Goal: Task Accomplishment & Management: Use online tool/utility

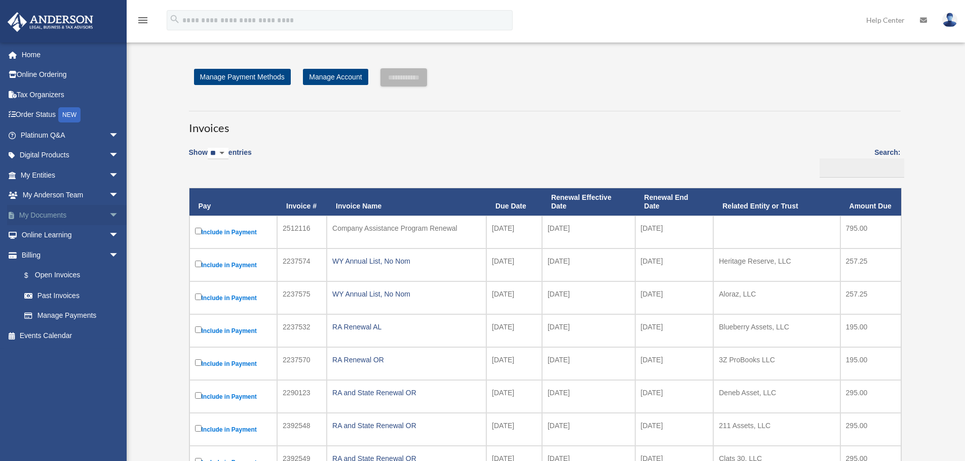
click at [56, 218] on link "My Documents arrow_drop_down" at bounding box center [70, 215] width 127 height 20
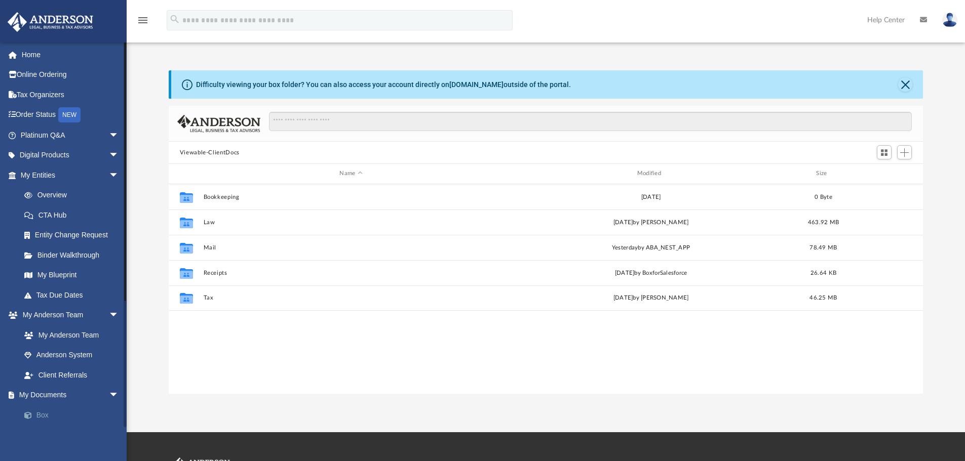
scroll to position [223, 746]
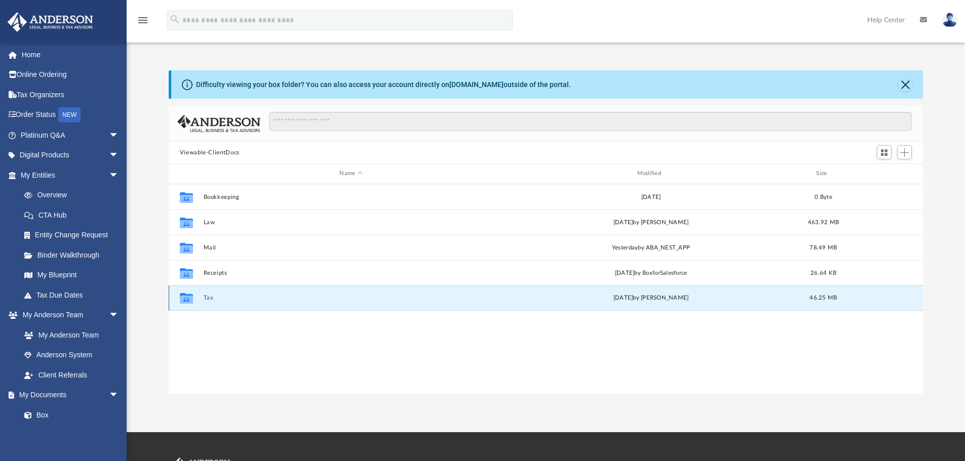
click at [204, 298] on button "Tax" at bounding box center [350, 298] width 295 height 7
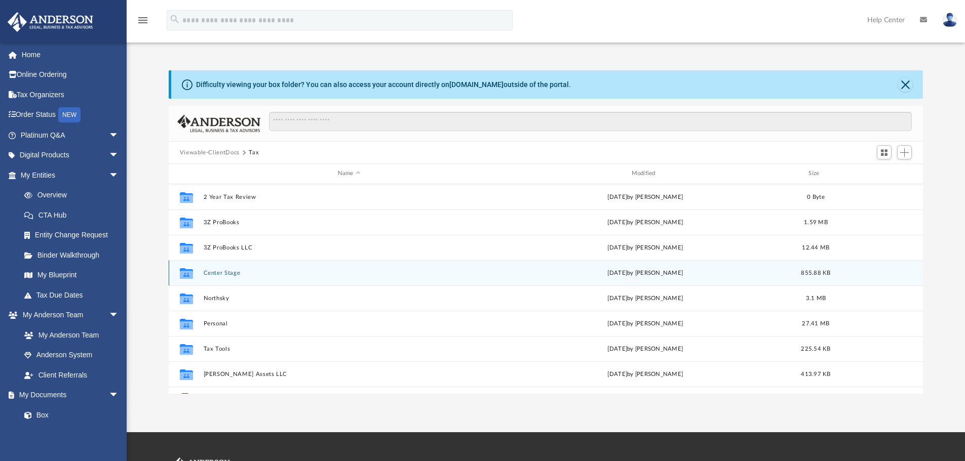
click at [229, 273] on button "Center Stage" at bounding box center [349, 273] width 292 height 7
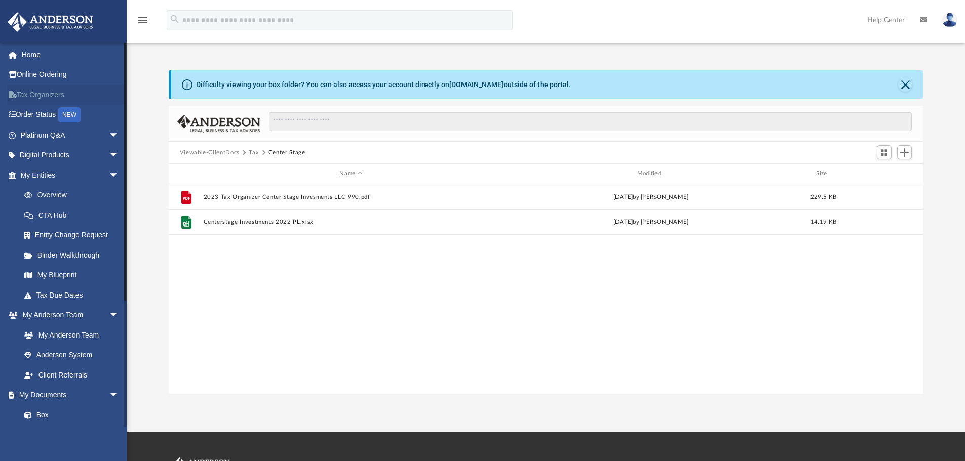
click at [55, 99] on link "Tax Organizers" at bounding box center [70, 95] width 127 height 20
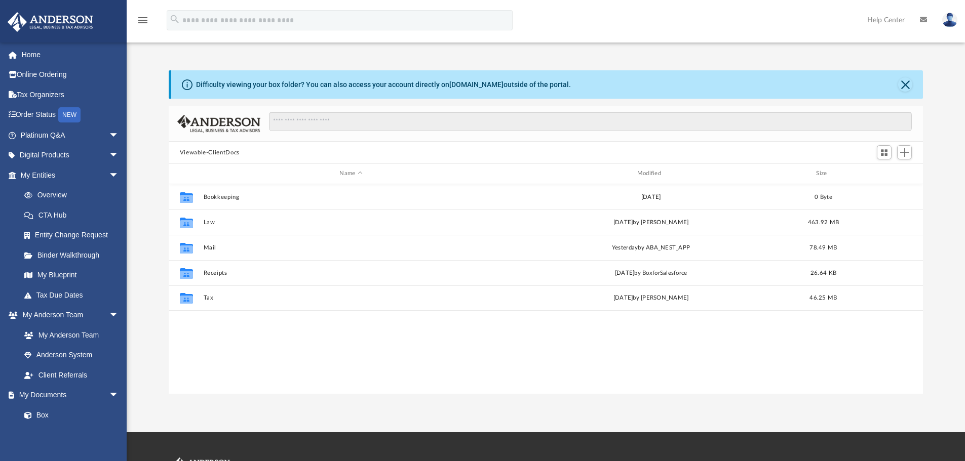
scroll to position [223, 746]
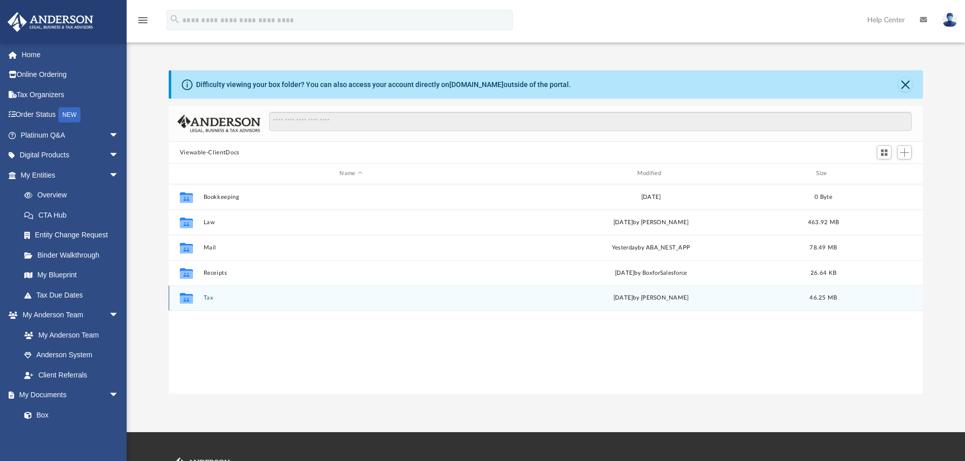
click at [208, 297] on button "Tax" at bounding box center [350, 298] width 295 height 7
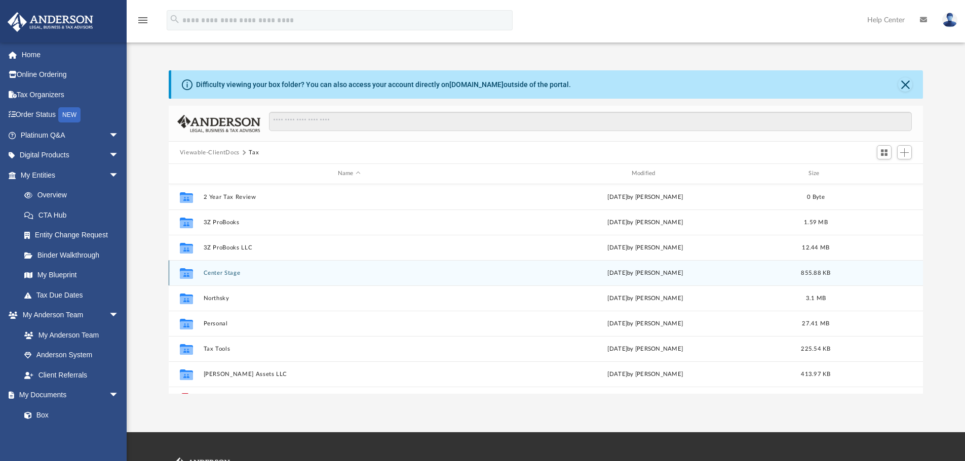
click at [234, 273] on button "Center Stage" at bounding box center [349, 273] width 292 height 7
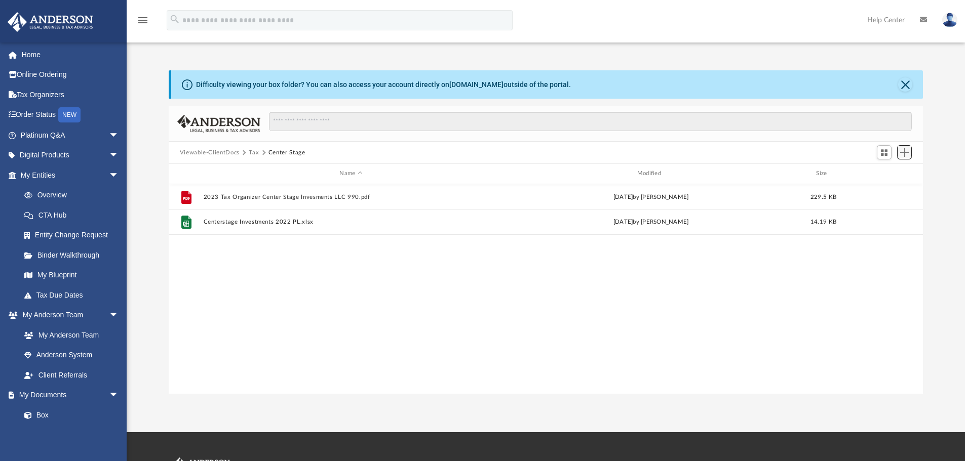
click at [904, 153] on span "Add" at bounding box center [904, 152] width 9 height 9
click at [892, 172] on li "Upload" at bounding box center [890, 173] width 32 height 11
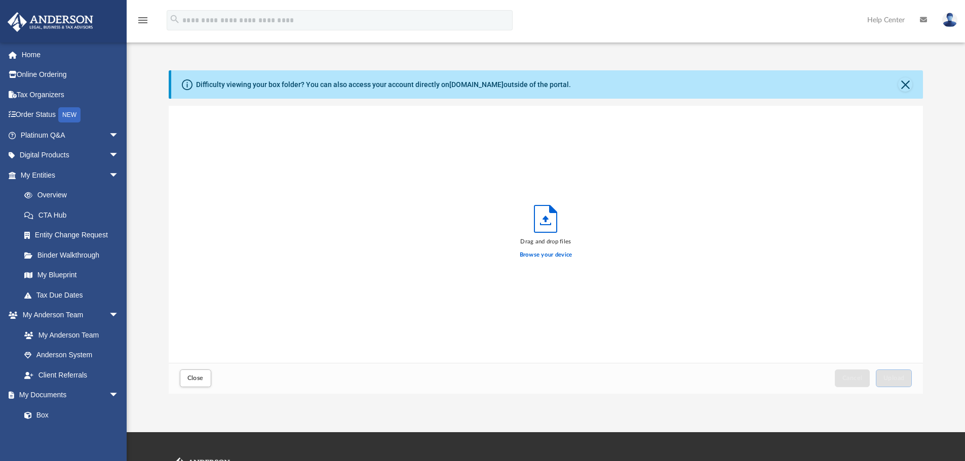
scroll to position [249, 746]
click at [557, 253] on label "Browse your device" at bounding box center [546, 255] width 53 height 9
click at [0, 0] on input "Browse your device" at bounding box center [0, 0] width 0 height 0
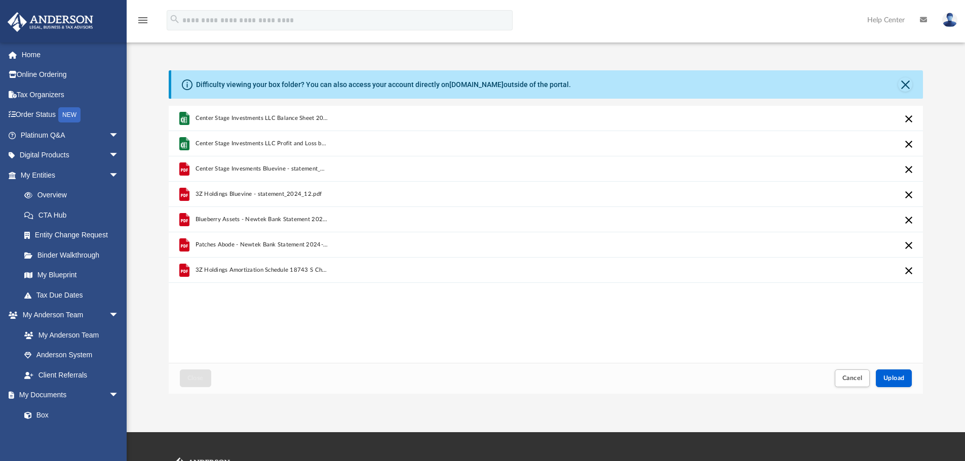
click at [909, 269] on button "Cancel this upload" at bounding box center [908, 271] width 12 height 12
click at [893, 382] on button "Upload" at bounding box center [894, 379] width 36 height 18
click at [899, 374] on button "Upload" at bounding box center [894, 379] width 36 height 18
drag, startPoint x: 339, startPoint y: 315, endPoint x: 337, endPoint y: 329, distance: 13.3
click at [339, 315] on div "Center Stage Investments LLC Balance Sheet 2024.xlsx Something went wrong with …" at bounding box center [546, 234] width 755 height 257
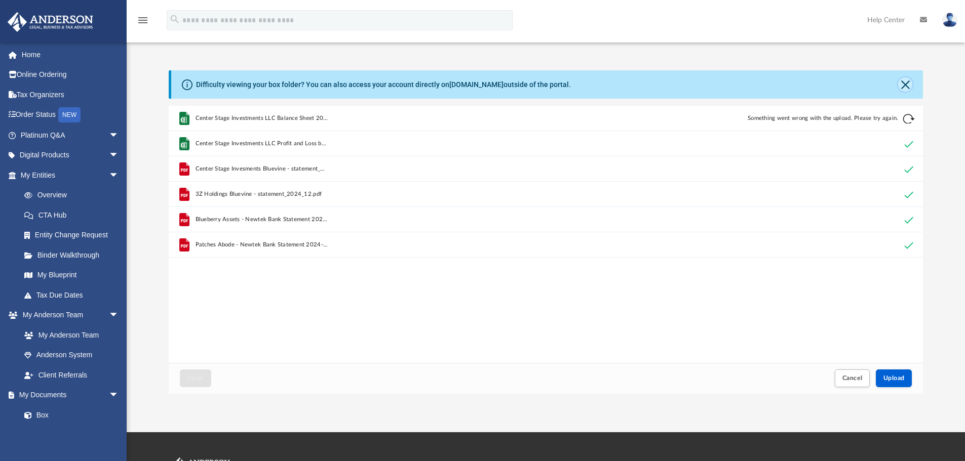
click at [903, 84] on button "Close" at bounding box center [905, 84] width 14 height 14
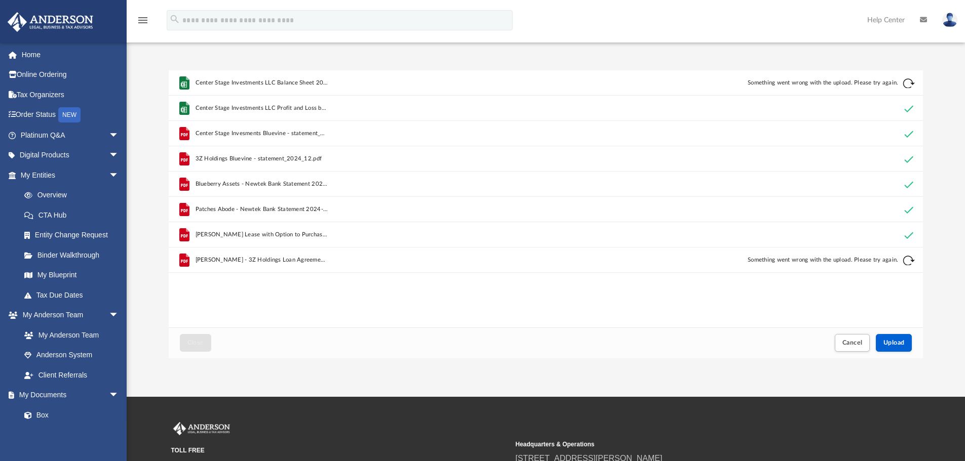
click at [905, 263] on button "Retry" at bounding box center [908, 261] width 12 height 12
click at [42, 412] on link "Box" at bounding box center [74, 415] width 120 height 20
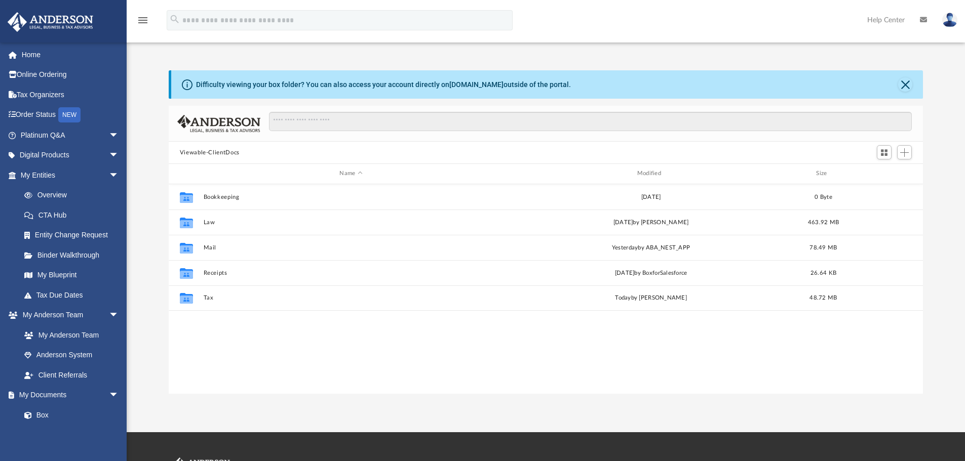
scroll to position [223, 746]
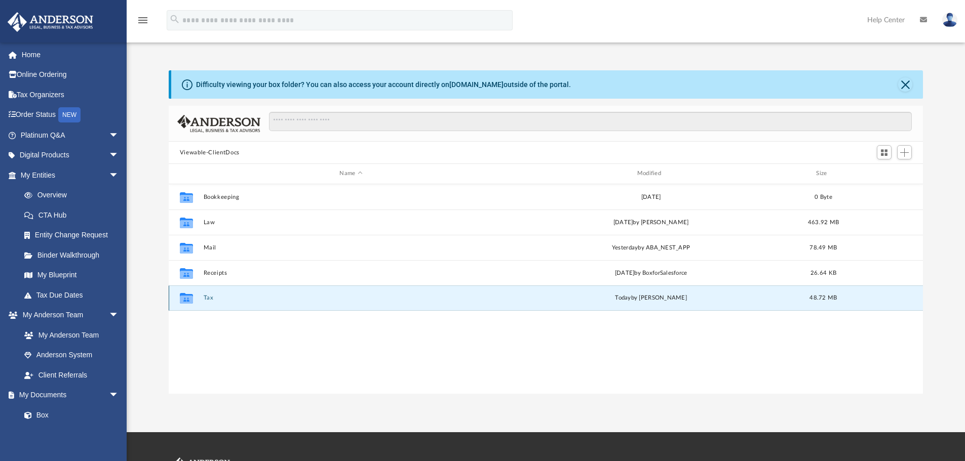
click at [208, 298] on button "Tax" at bounding box center [350, 298] width 295 height 7
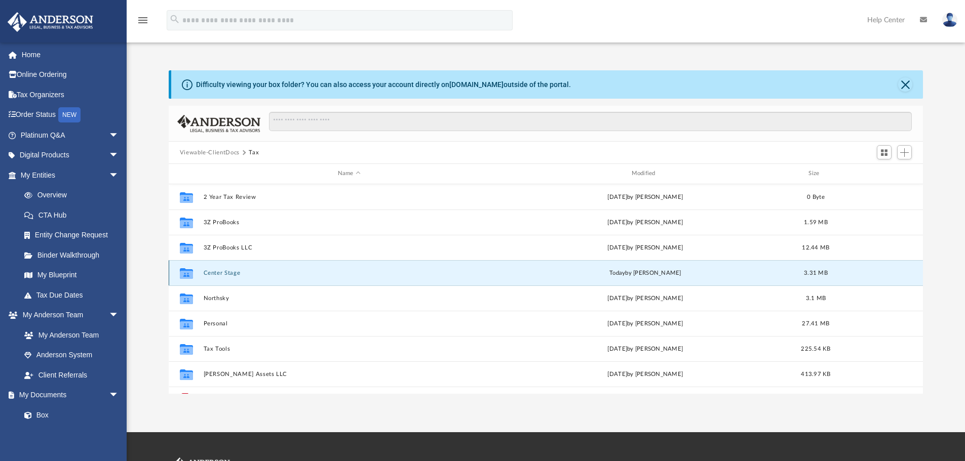
click at [229, 271] on button "Center Stage" at bounding box center [349, 273] width 292 height 7
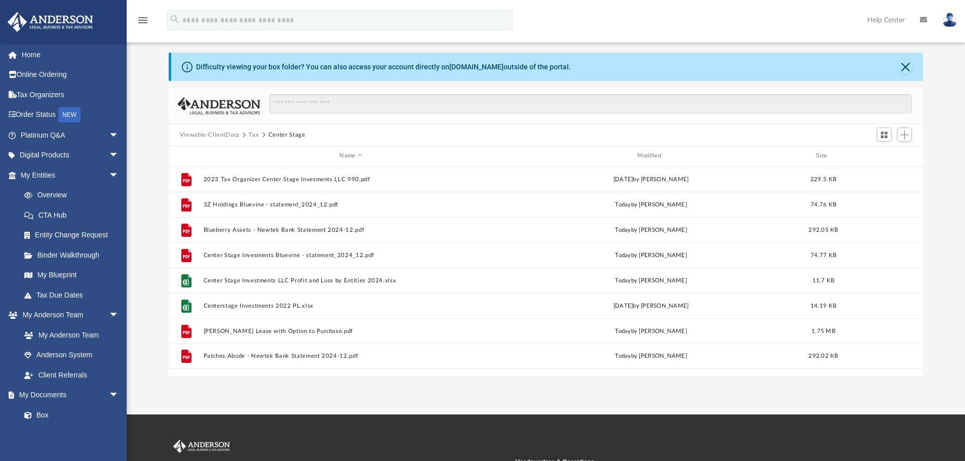
scroll to position [0, 0]
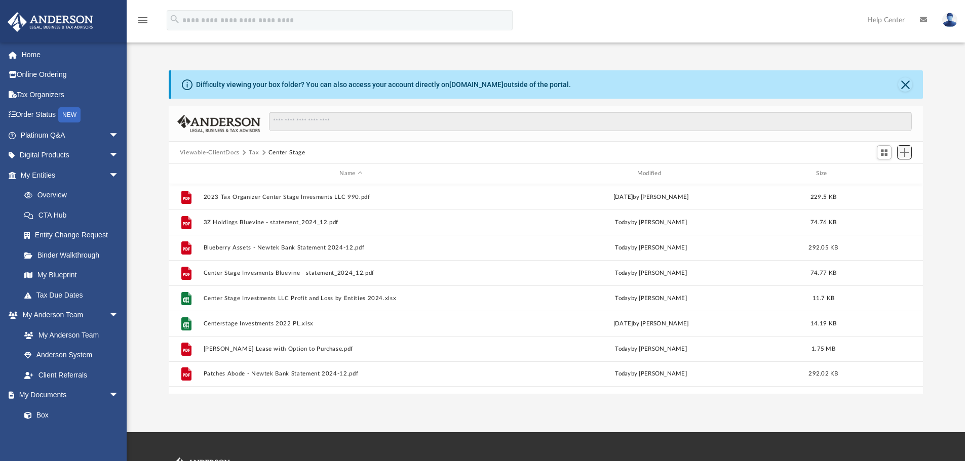
click at [903, 152] on span "Add" at bounding box center [904, 152] width 9 height 9
click at [884, 174] on li "Upload" at bounding box center [890, 173] width 32 height 11
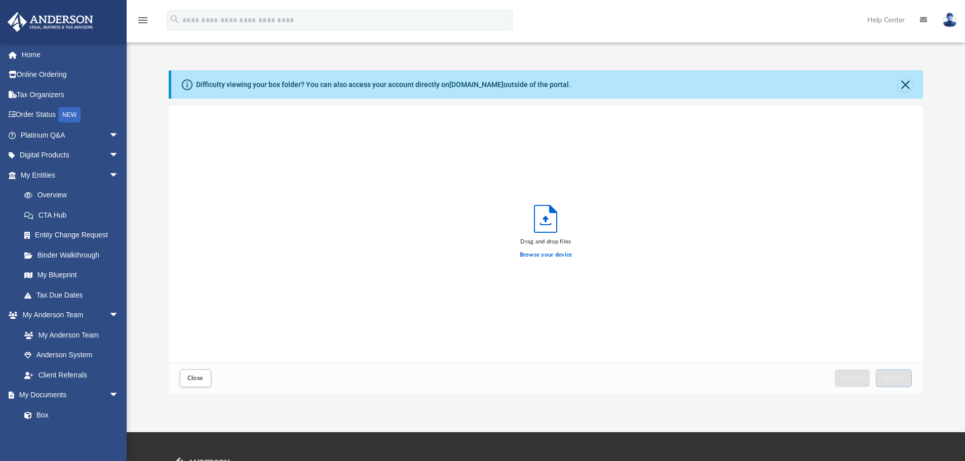
scroll to position [249, 746]
click at [903, 374] on button "Upload" at bounding box center [894, 379] width 36 height 18
click at [196, 380] on span "Close" at bounding box center [195, 378] width 16 height 6
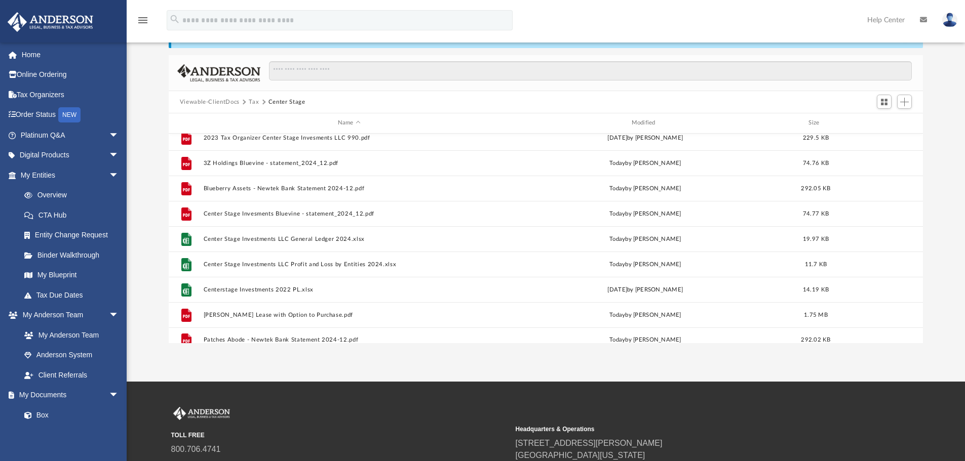
scroll to position [0, 0]
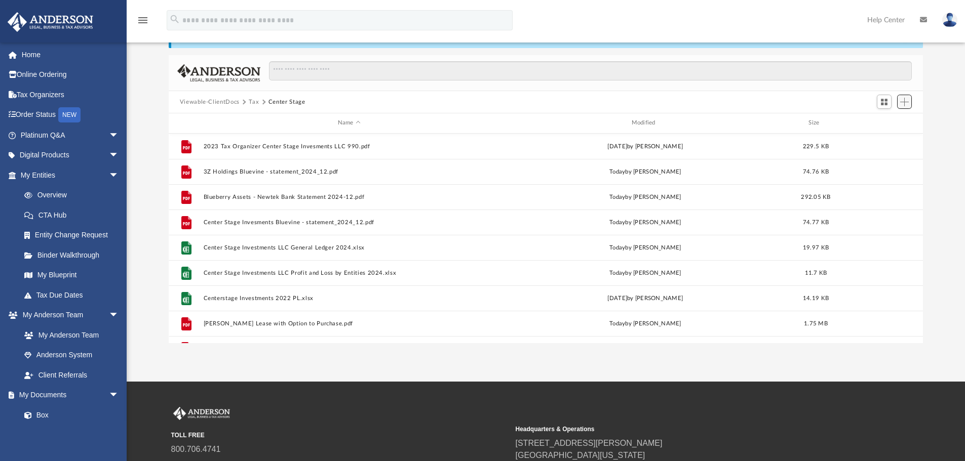
click at [907, 98] on span "Add" at bounding box center [904, 102] width 9 height 9
click at [890, 123] on li "Upload" at bounding box center [890, 122] width 32 height 11
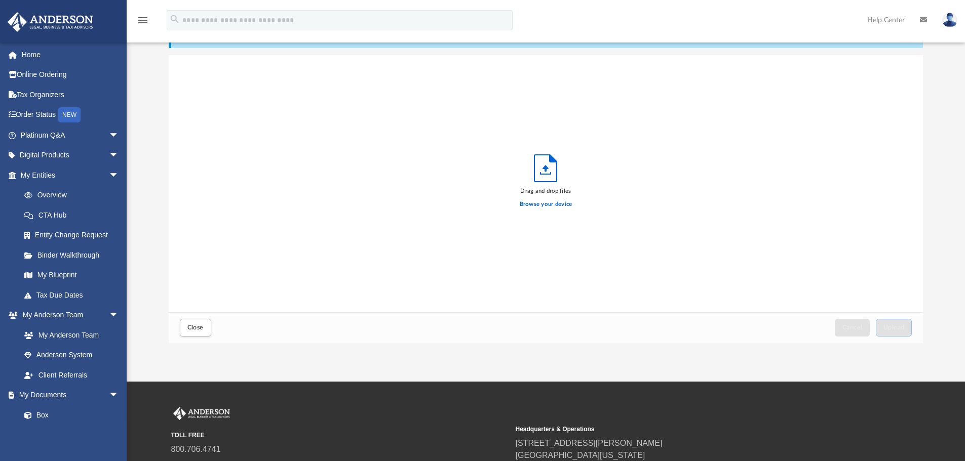
scroll to position [249, 746]
click at [905, 330] on button "Upload" at bounding box center [894, 328] width 36 height 18
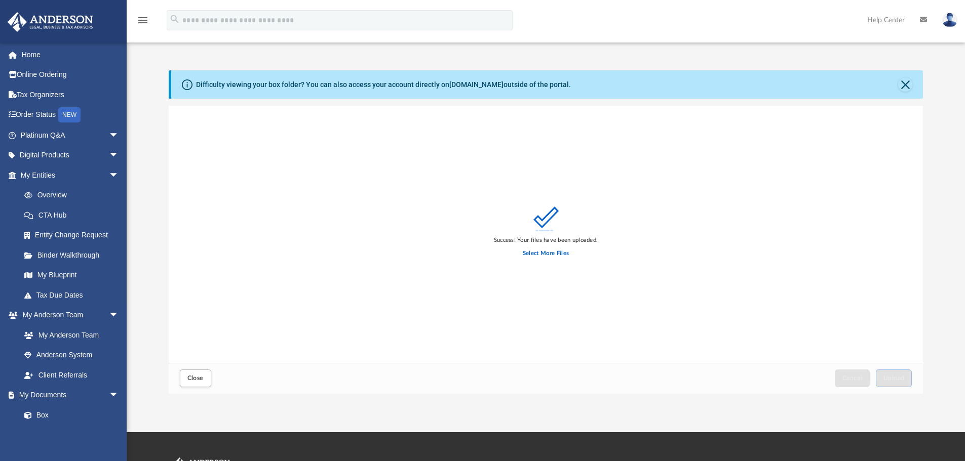
click at [174, 380] on div "Close Cancel Upload" at bounding box center [546, 378] width 755 height 31
click at [187, 375] on button "Close" at bounding box center [195, 379] width 31 height 18
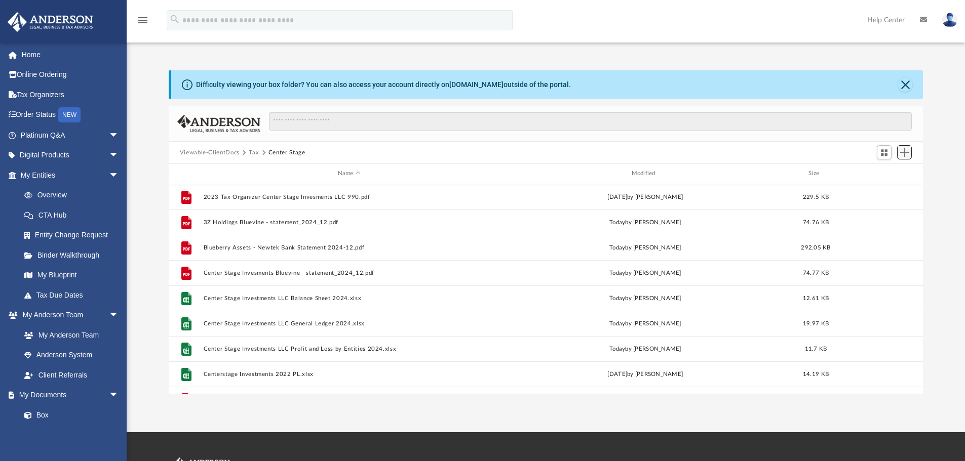
click at [907, 153] on span "Add" at bounding box center [904, 152] width 9 height 9
click at [896, 174] on li "Upload" at bounding box center [890, 173] width 32 height 11
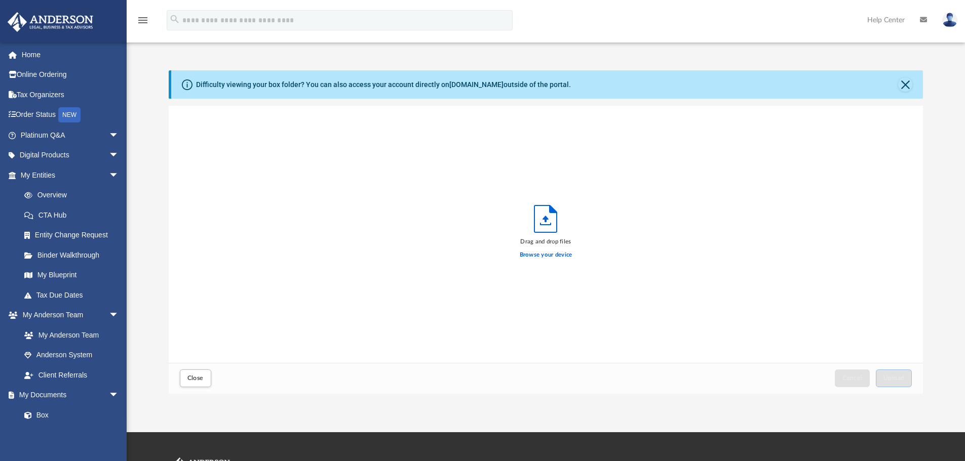
scroll to position [249, 746]
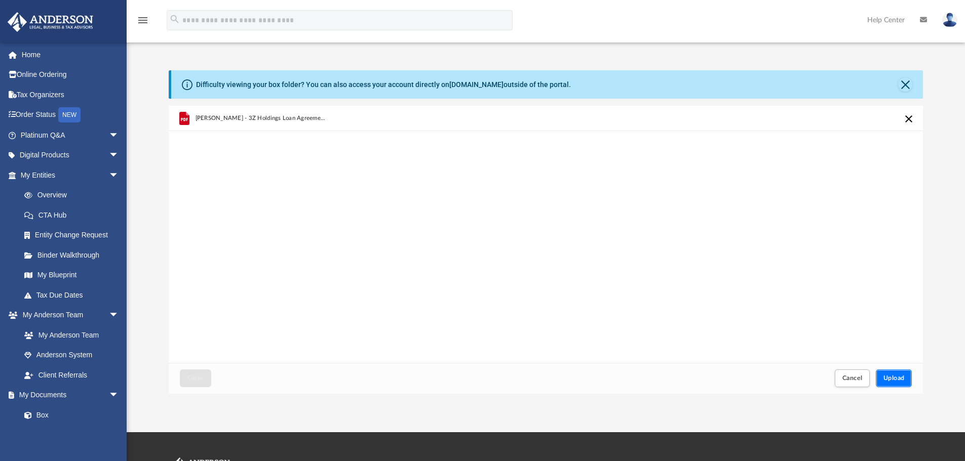
click at [891, 381] on span "Upload" at bounding box center [893, 378] width 21 height 6
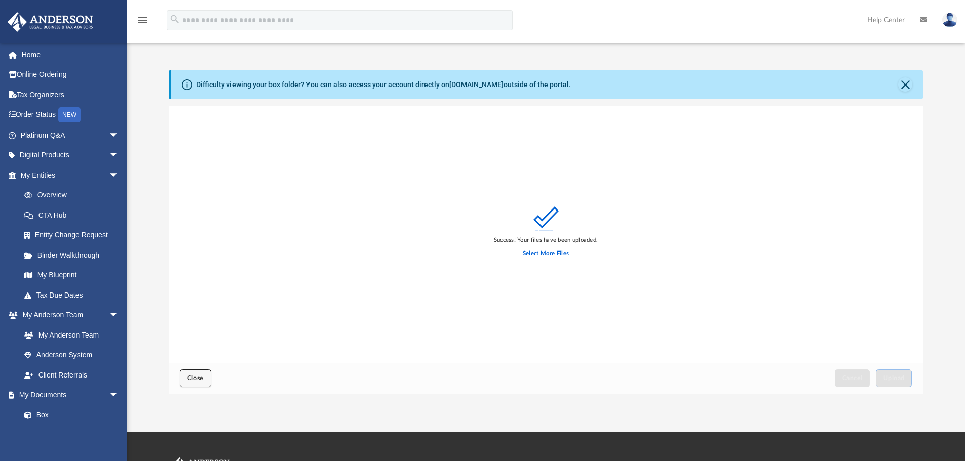
click at [180, 379] on button "Close" at bounding box center [195, 379] width 31 height 18
click at [202, 379] on div "File Centerstage Investments 2022 PL.xlsx Sun Dec 17 2023 by Jai Nicholson 14.1…" at bounding box center [546, 374] width 755 height 25
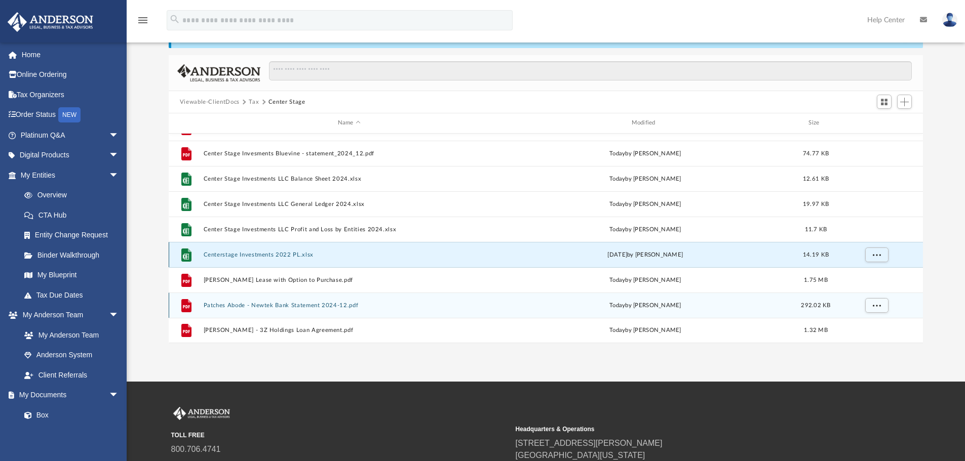
scroll to position [18, 0]
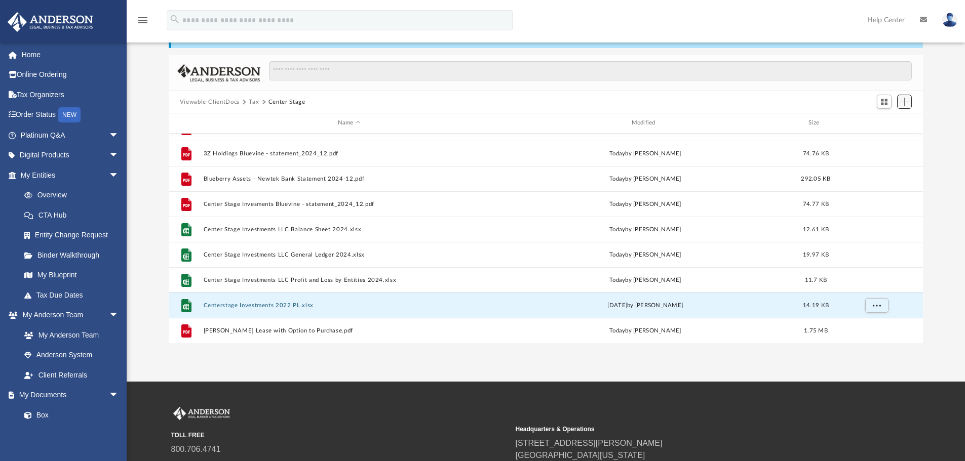
click at [906, 101] on span "Add" at bounding box center [904, 102] width 9 height 9
click at [898, 117] on li "Upload" at bounding box center [890, 122] width 32 height 11
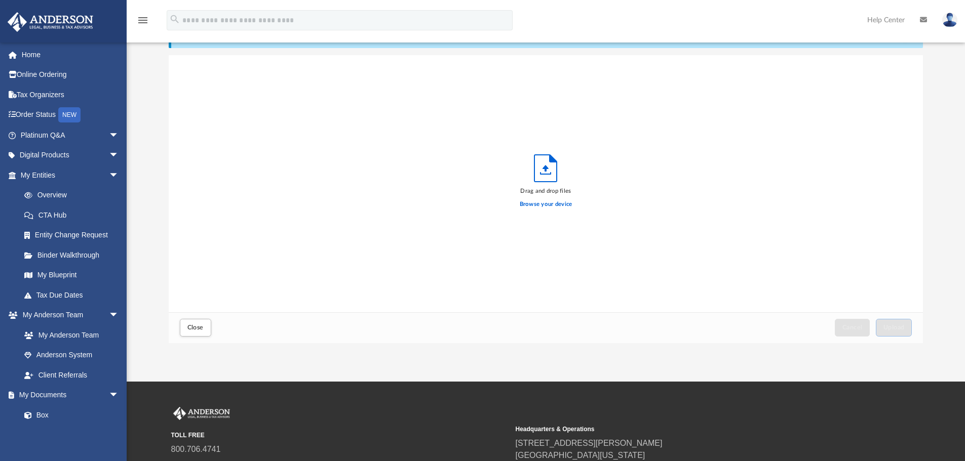
scroll to position [249, 746]
click at [893, 325] on span "Upload" at bounding box center [893, 328] width 21 height 6
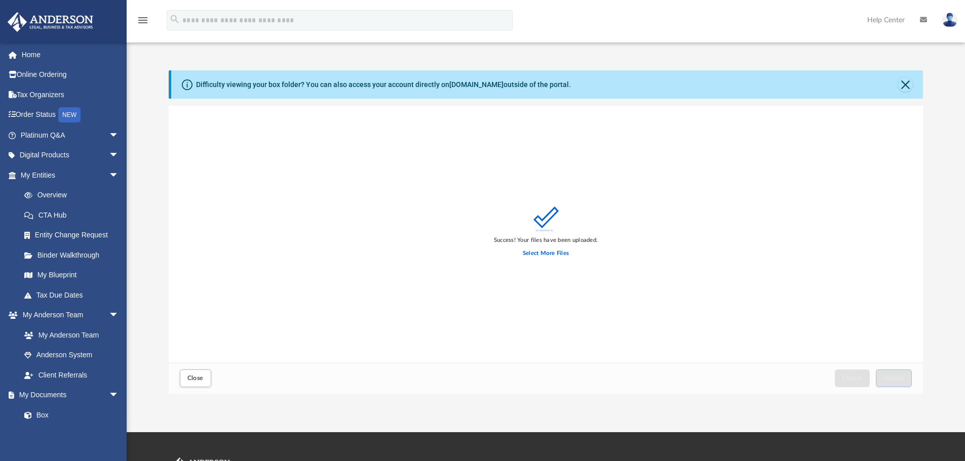
scroll to position [51, 0]
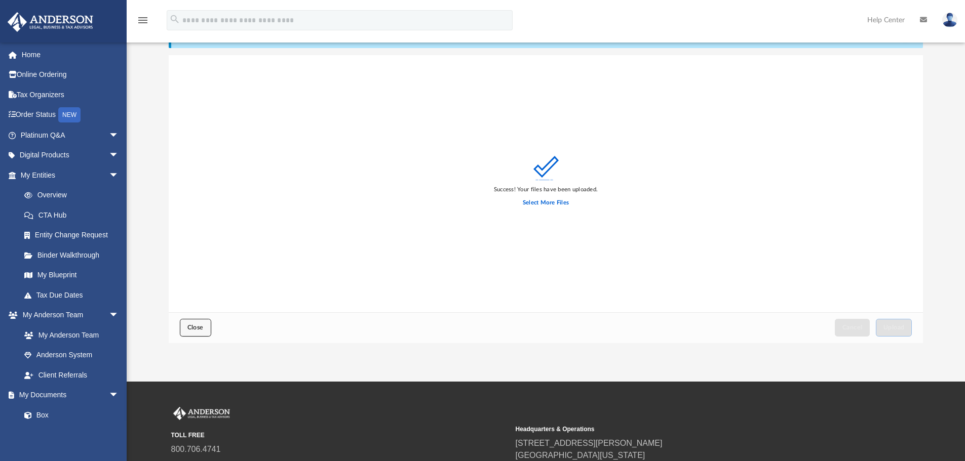
click at [193, 330] on span "Close" at bounding box center [195, 328] width 16 height 6
drag, startPoint x: 203, startPoint y: 329, endPoint x: 205, endPoint y: 323, distance: 5.9
click at [203, 328] on span "Close" at bounding box center [195, 328] width 16 height 6
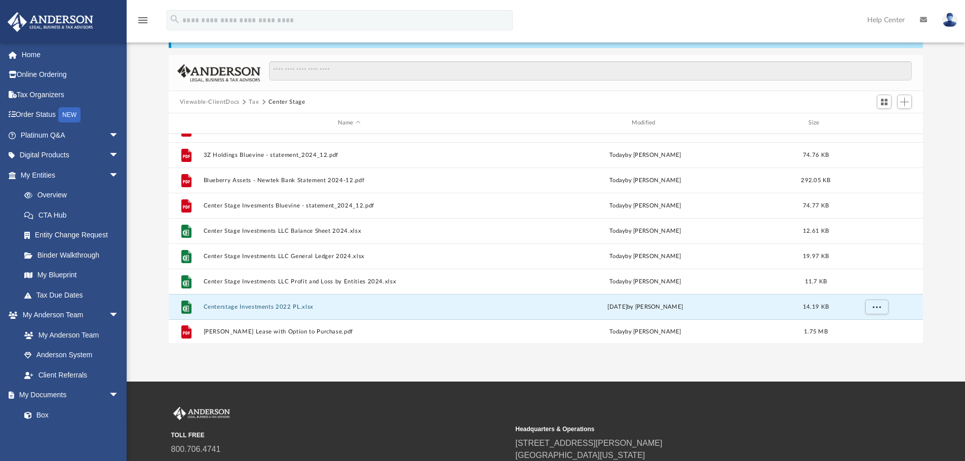
scroll to position [0, 0]
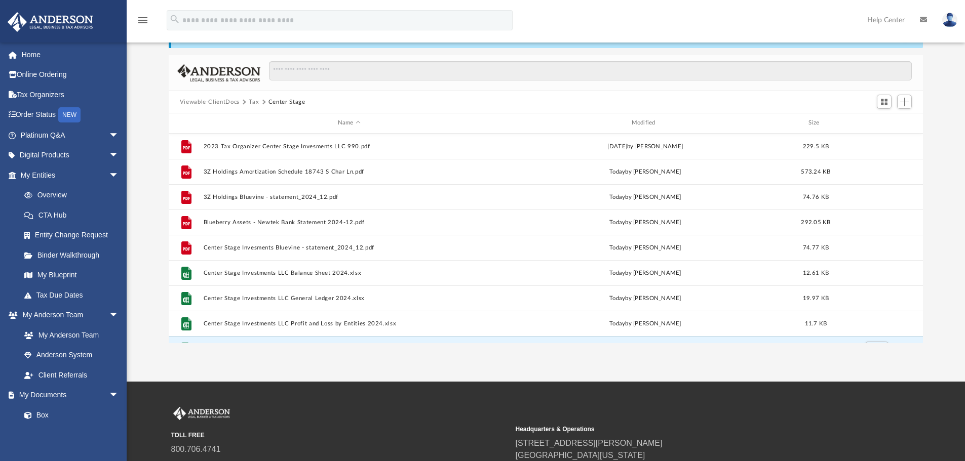
click at [255, 102] on button "Tax" at bounding box center [254, 102] width 10 height 9
